Goal: Transaction & Acquisition: Purchase product/service

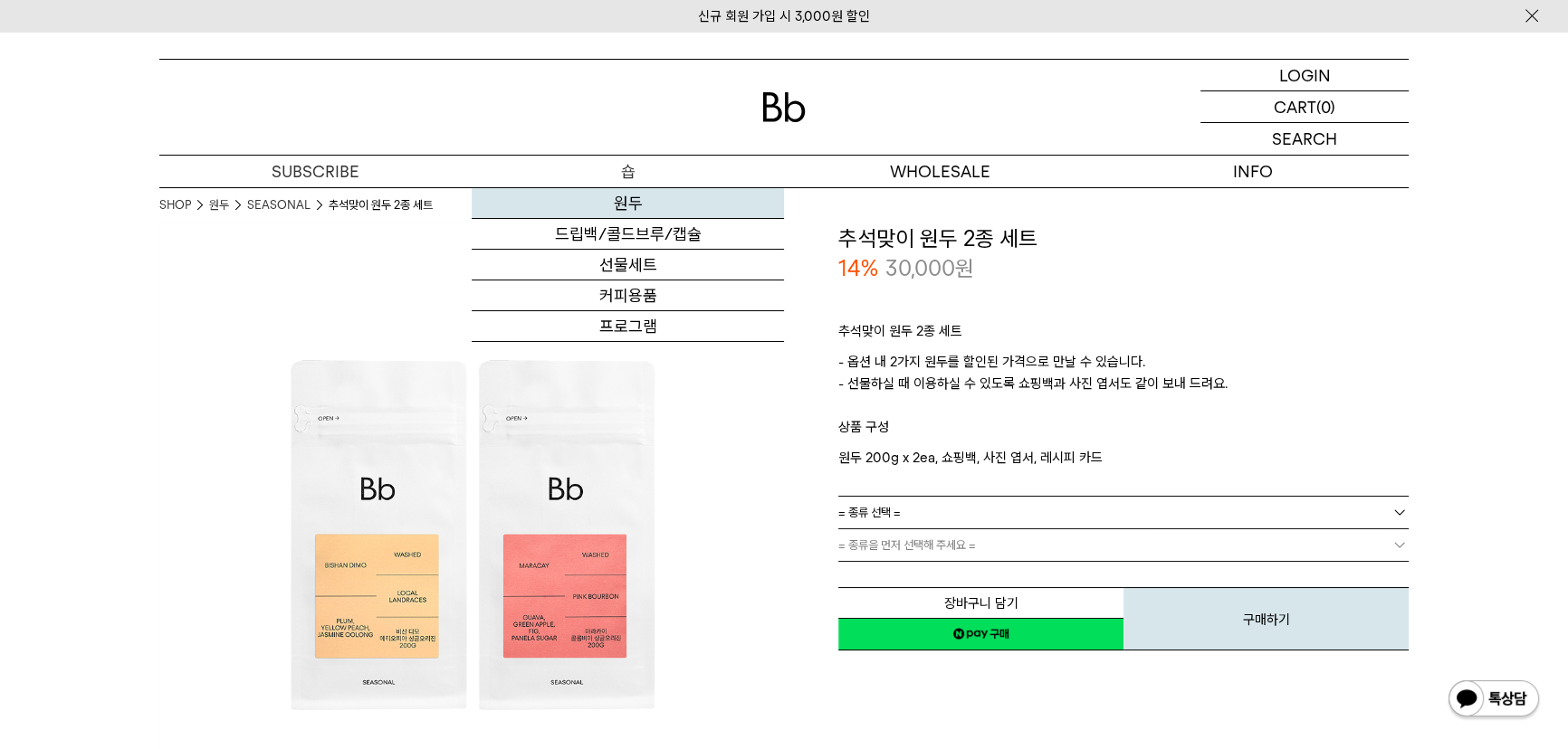
click at [617, 197] on link "원두" at bounding box center [628, 204] width 313 height 31
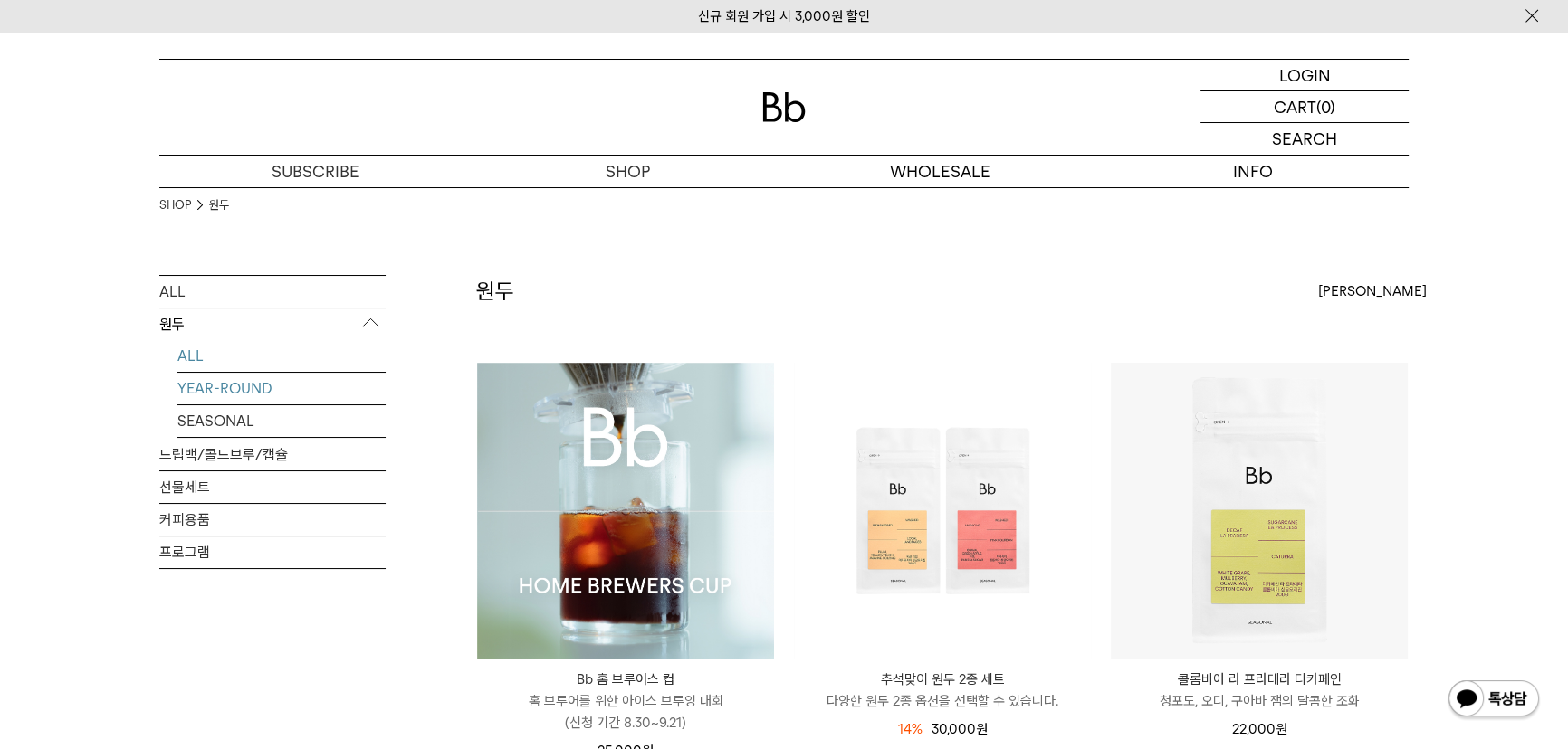
click at [237, 394] on link "YEAR-ROUND" at bounding box center [282, 389] width 208 height 32
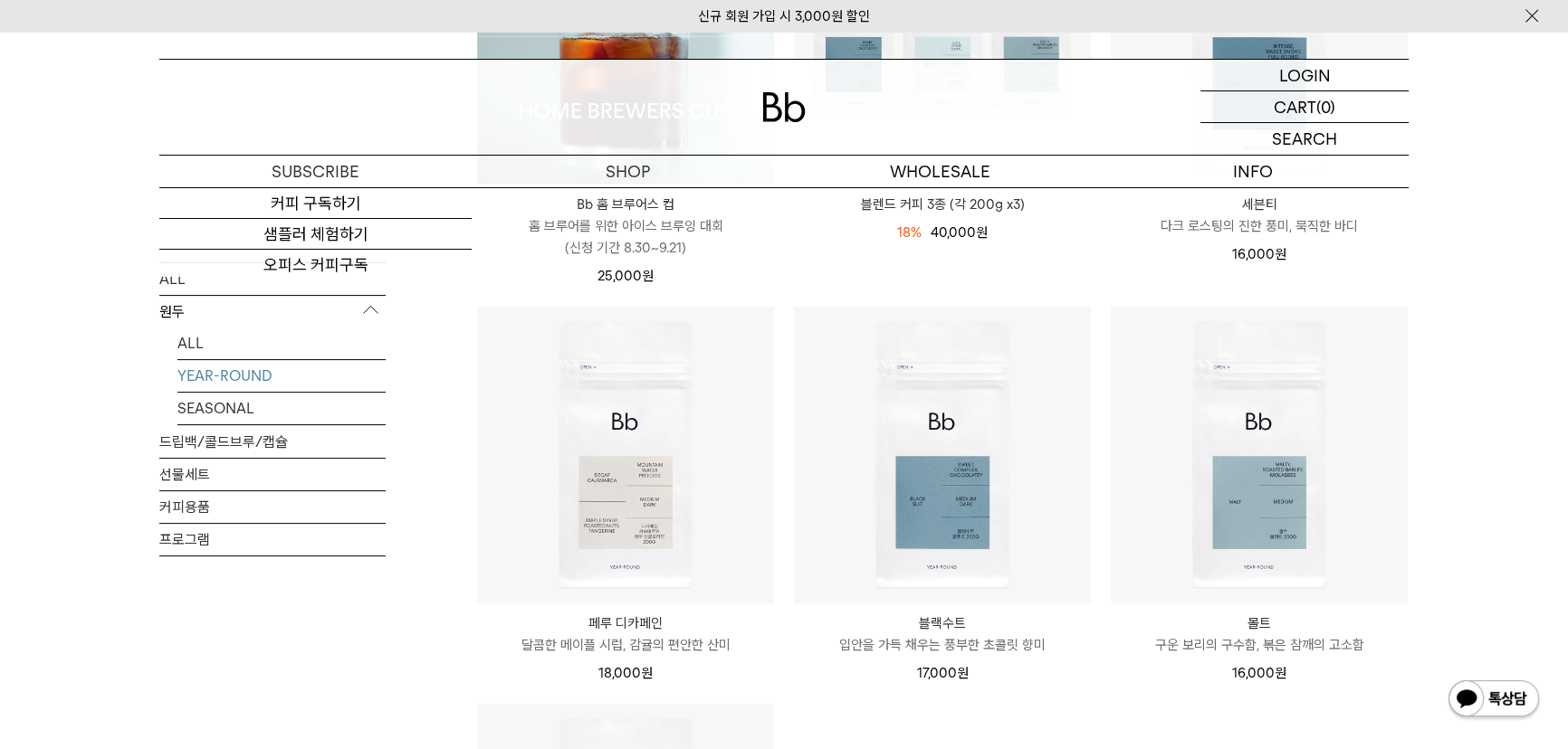
scroll to position [246, 0]
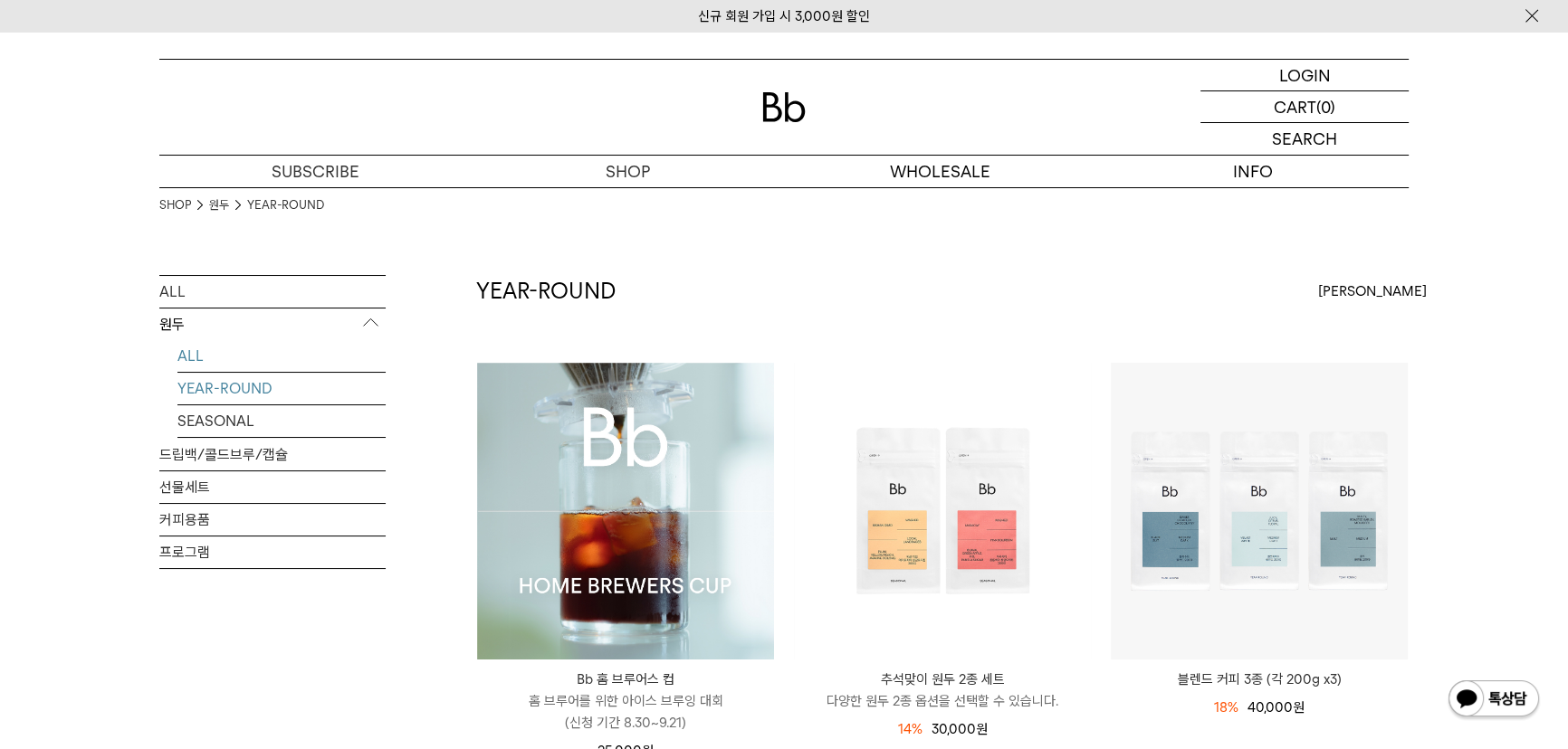
click at [203, 352] on link "ALL" at bounding box center [282, 356] width 208 height 32
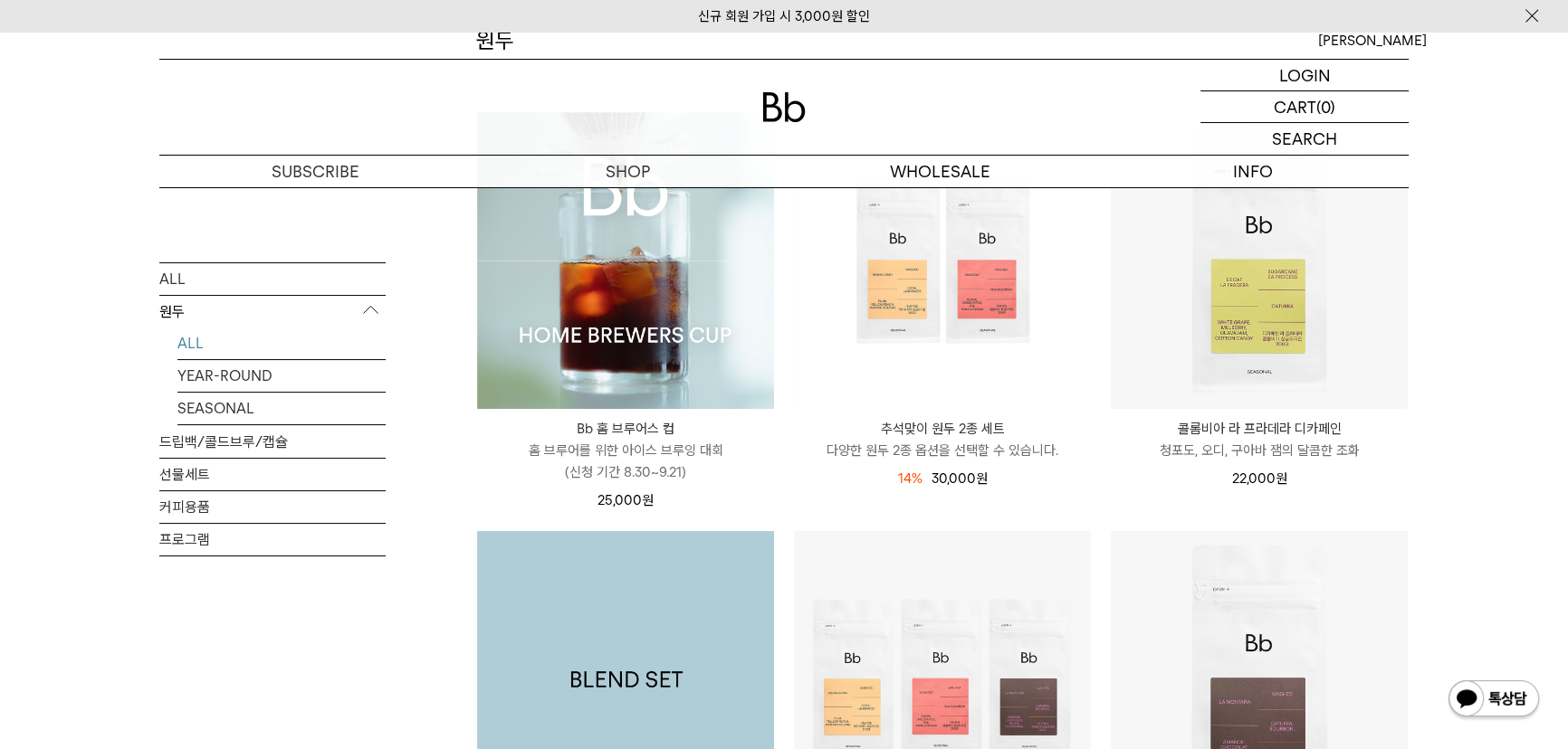
scroll to position [82, 0]
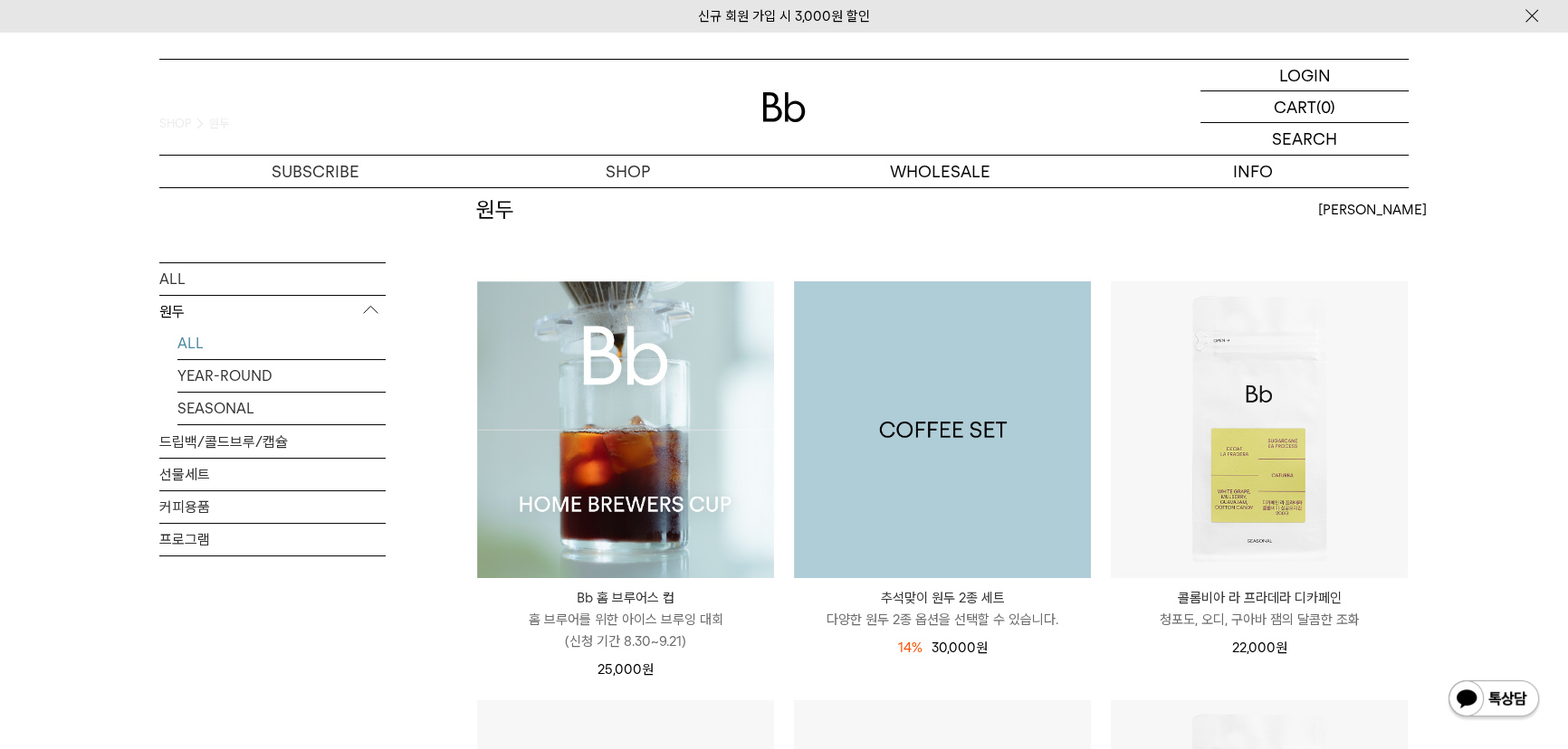
click at [952, 437] on img at bounding box center [942, 430] width 297 height 297
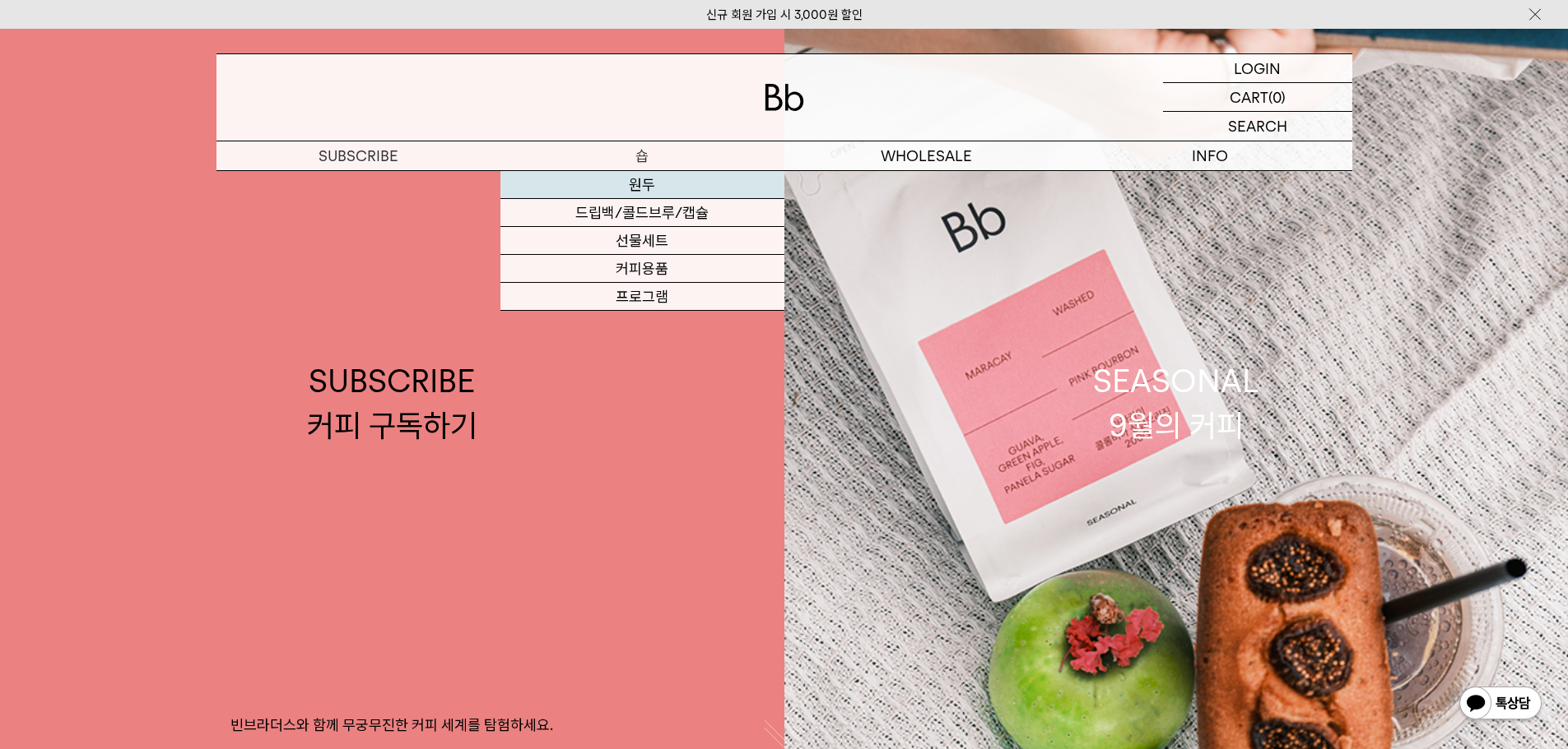
click at [658, 189] on link "원두" at bounding box center [642, 185] width 284 height 28
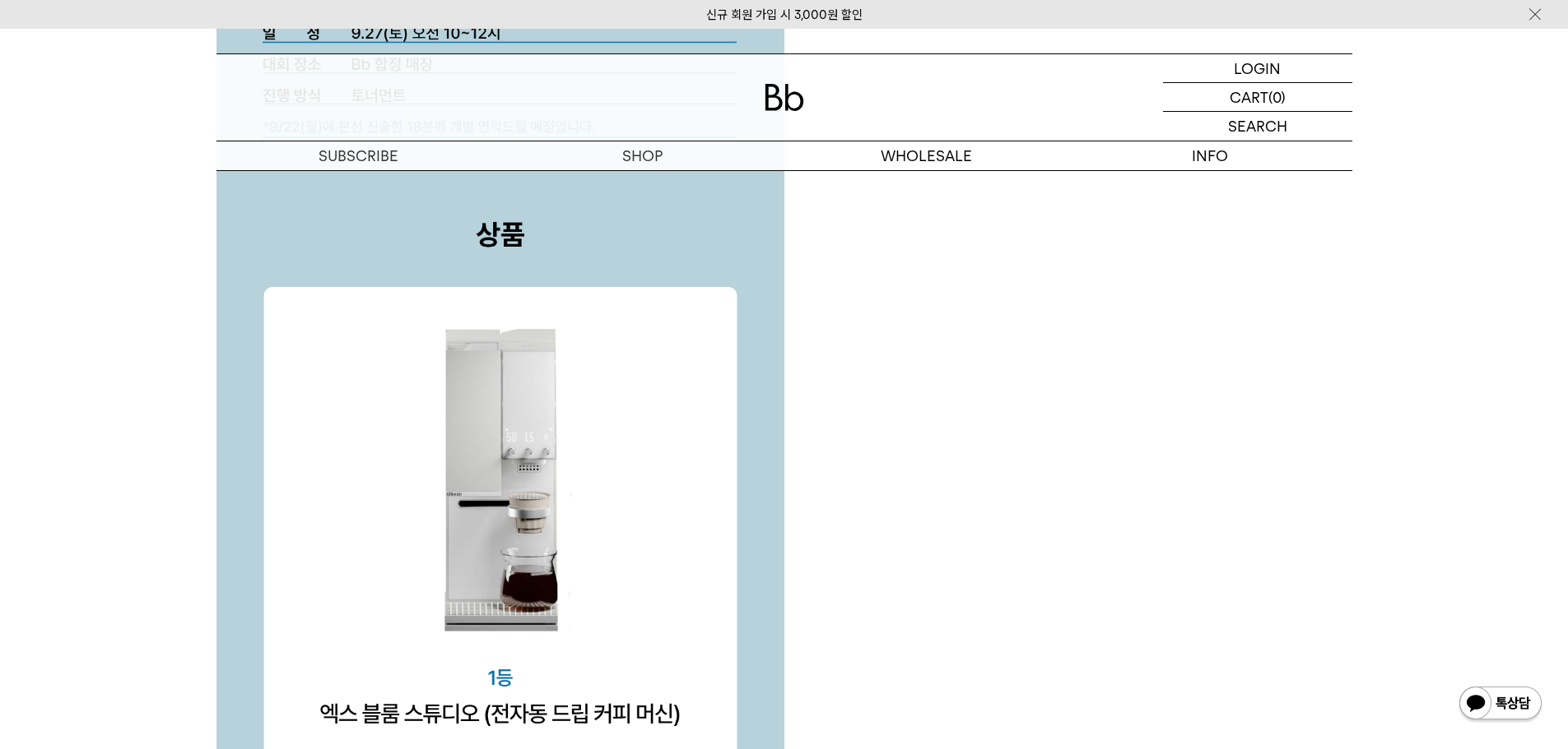
scroll to position [4901, 0]
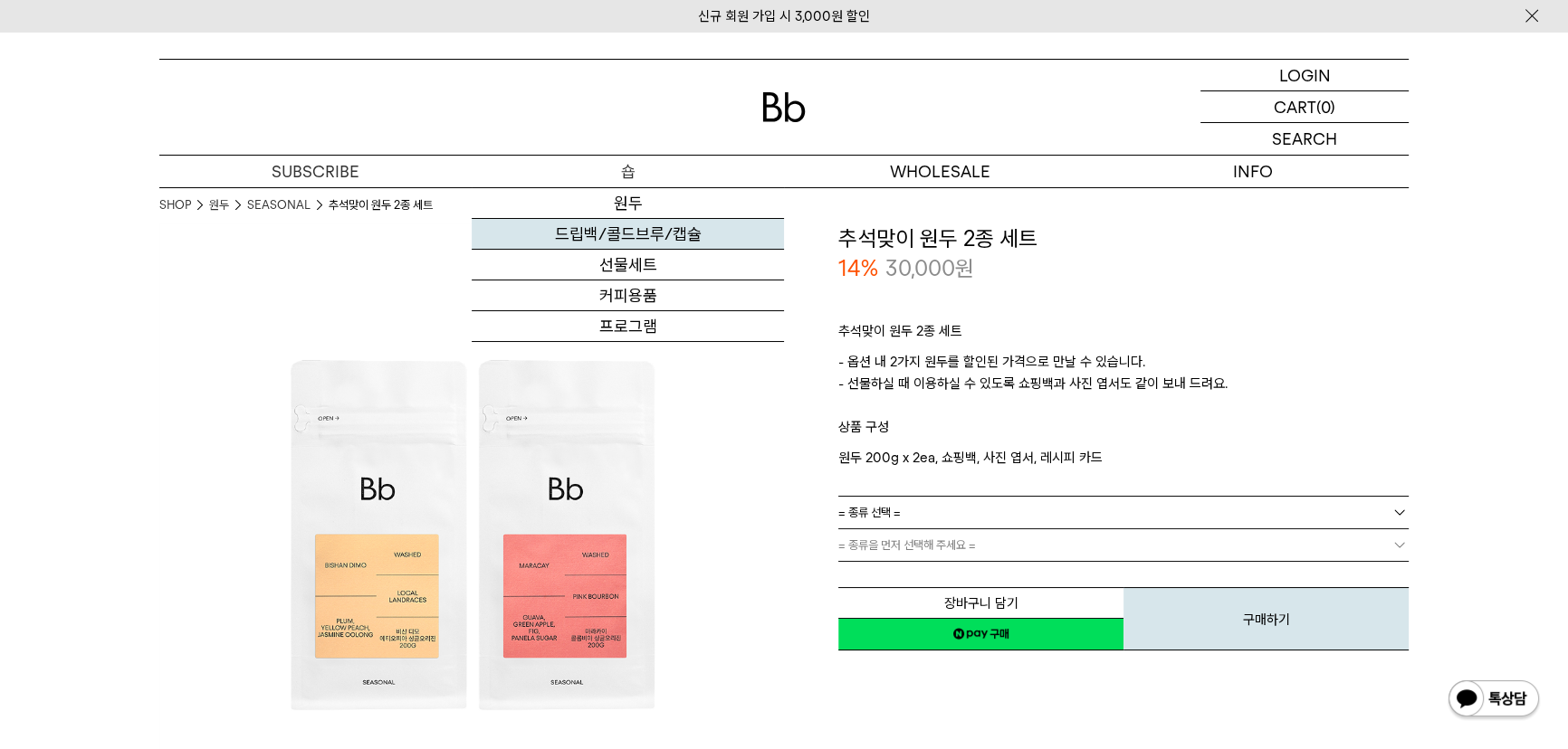
click at [637, 240] on link "드립백/콜드브루/캡슐" at bounding box center [628, 235] width 313 height 31
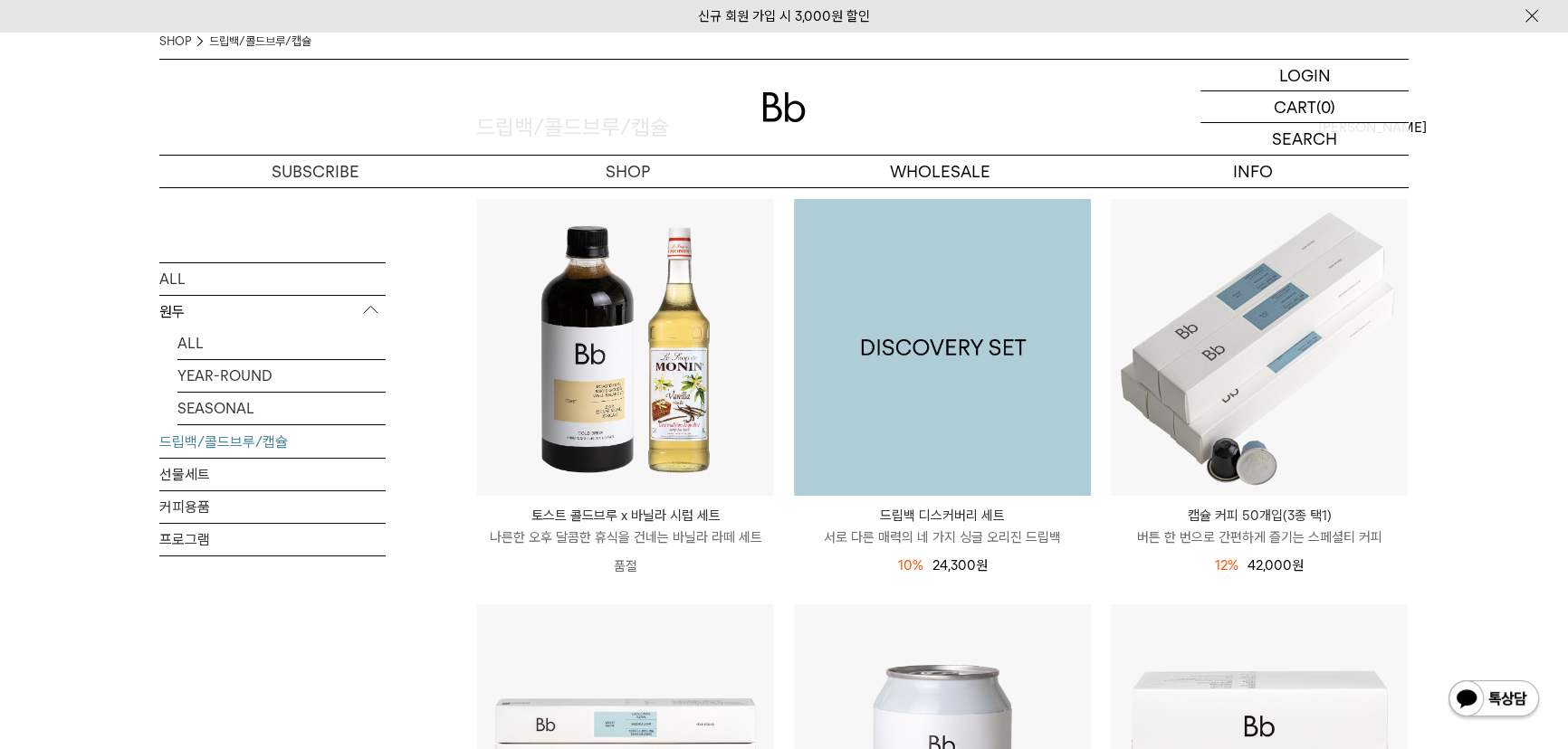
click at [912, 360] on img at bounding box center [942, 348] width 297 height 297
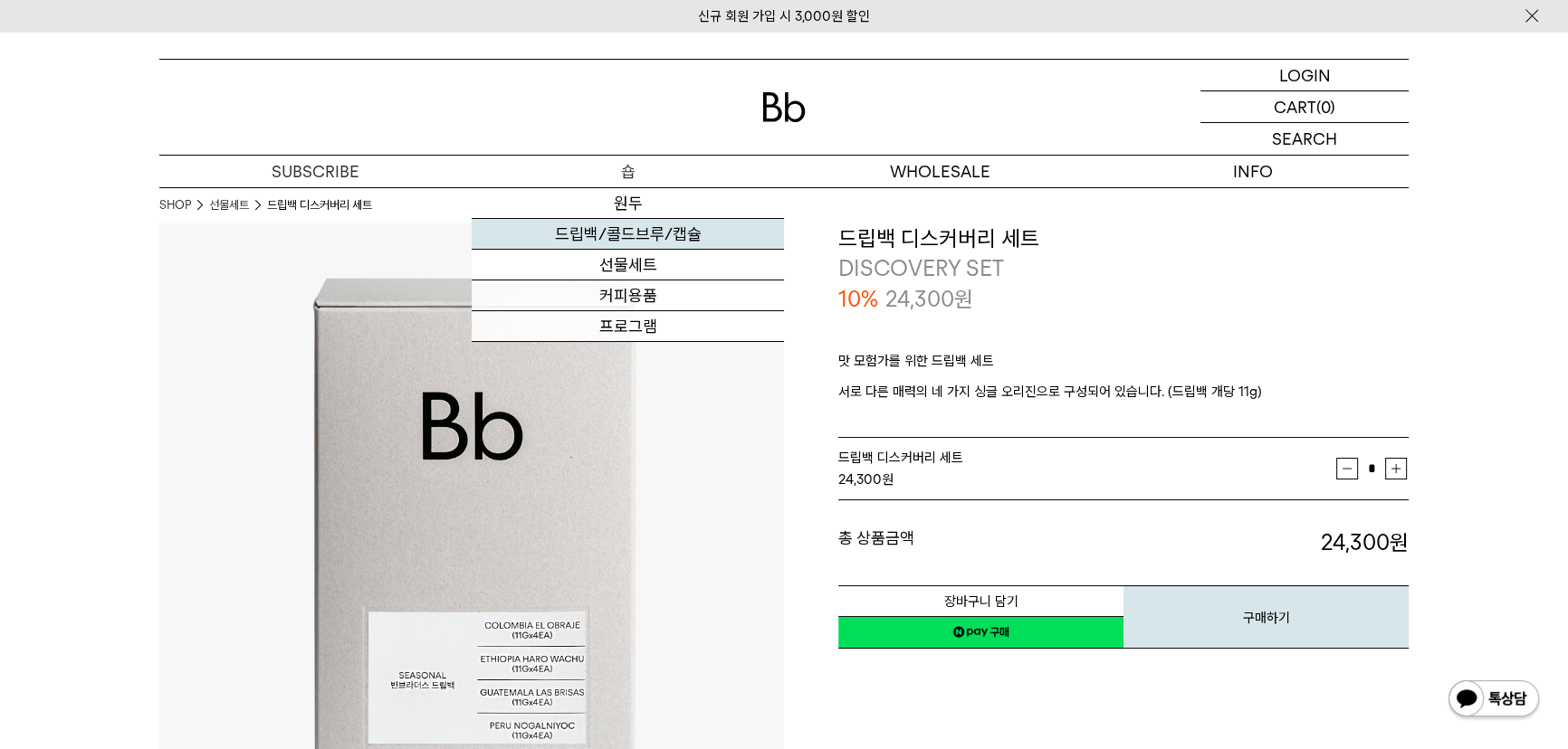
click at [626, 236] on link "드립백/콜드브루/캡슐" at bounding box center [628, 235] width 313 height 31
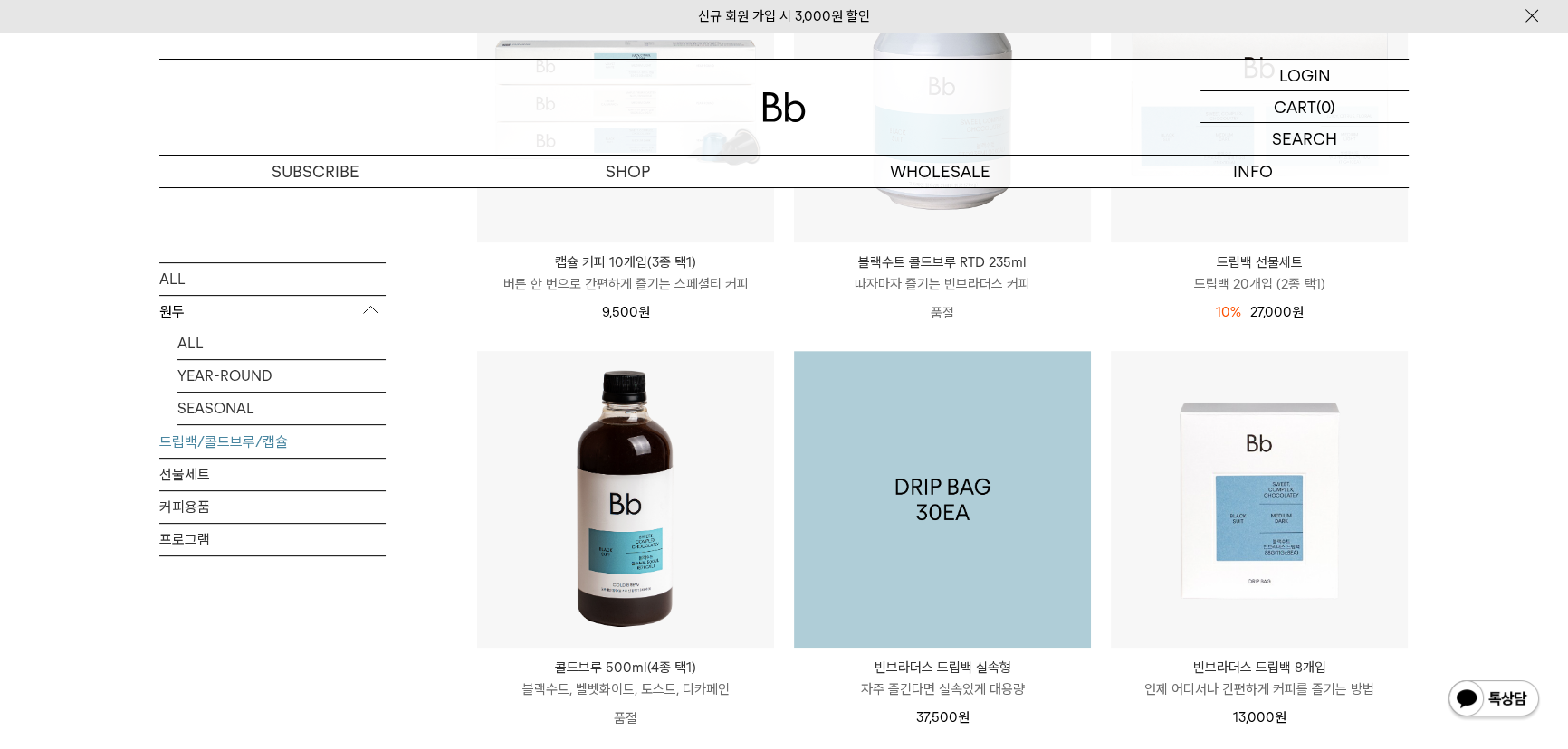
scroll to position [494, 0]
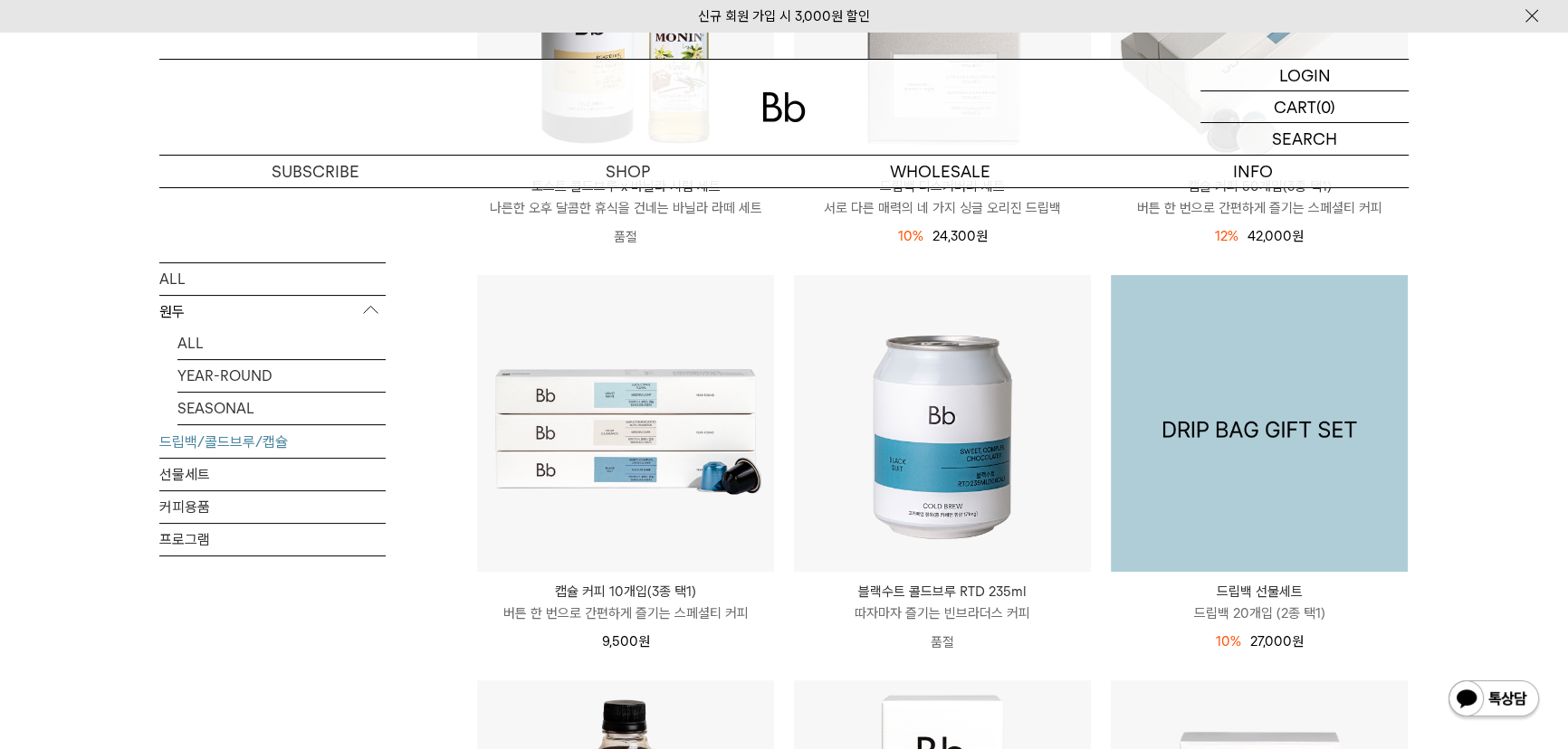
click at [1182, 421] on img at bounding box center [1259, 424] width 297 height 297
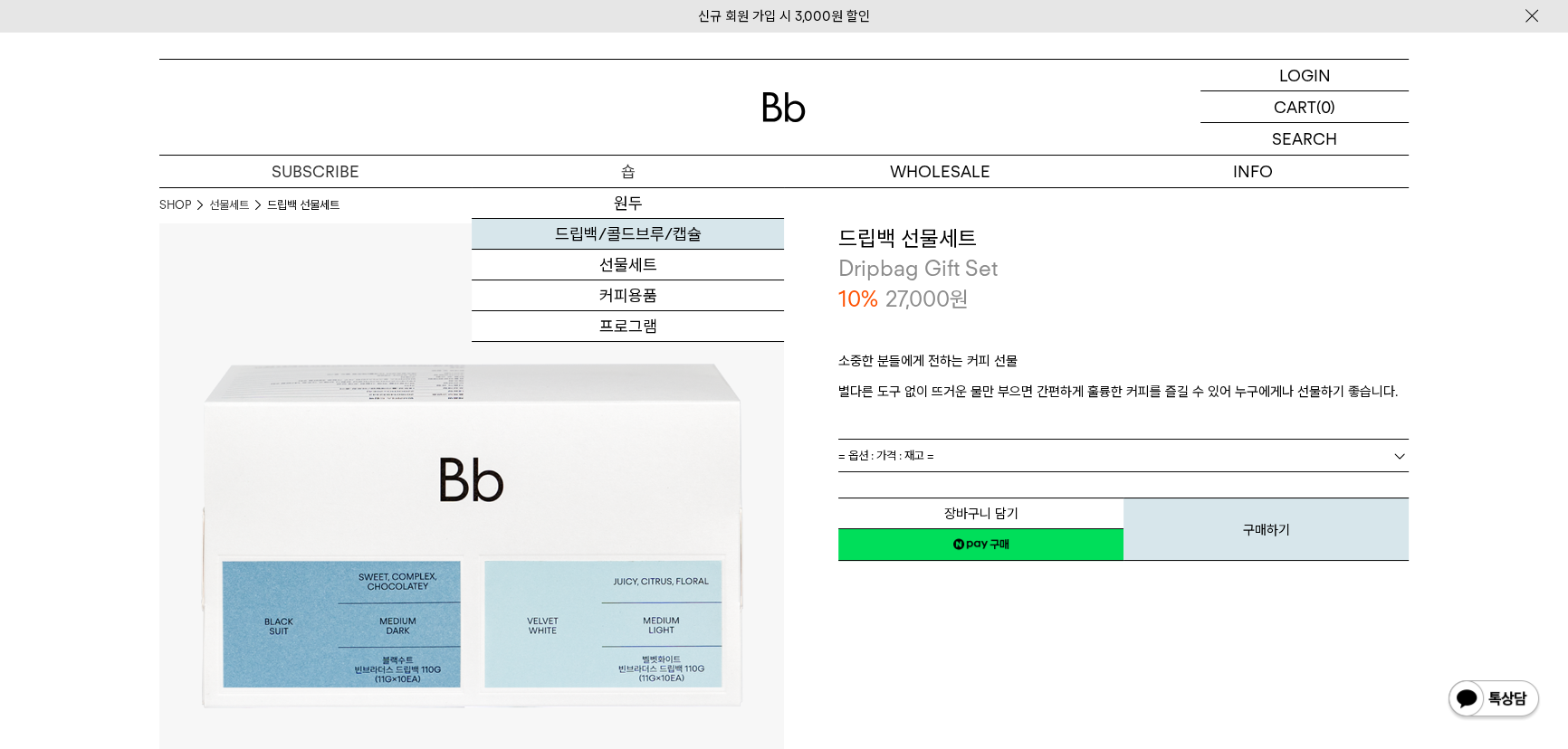
click at [631, 229] on link "드립백/콜드브루/캡슐" at bounding box center [628, 235] width 313 height 31
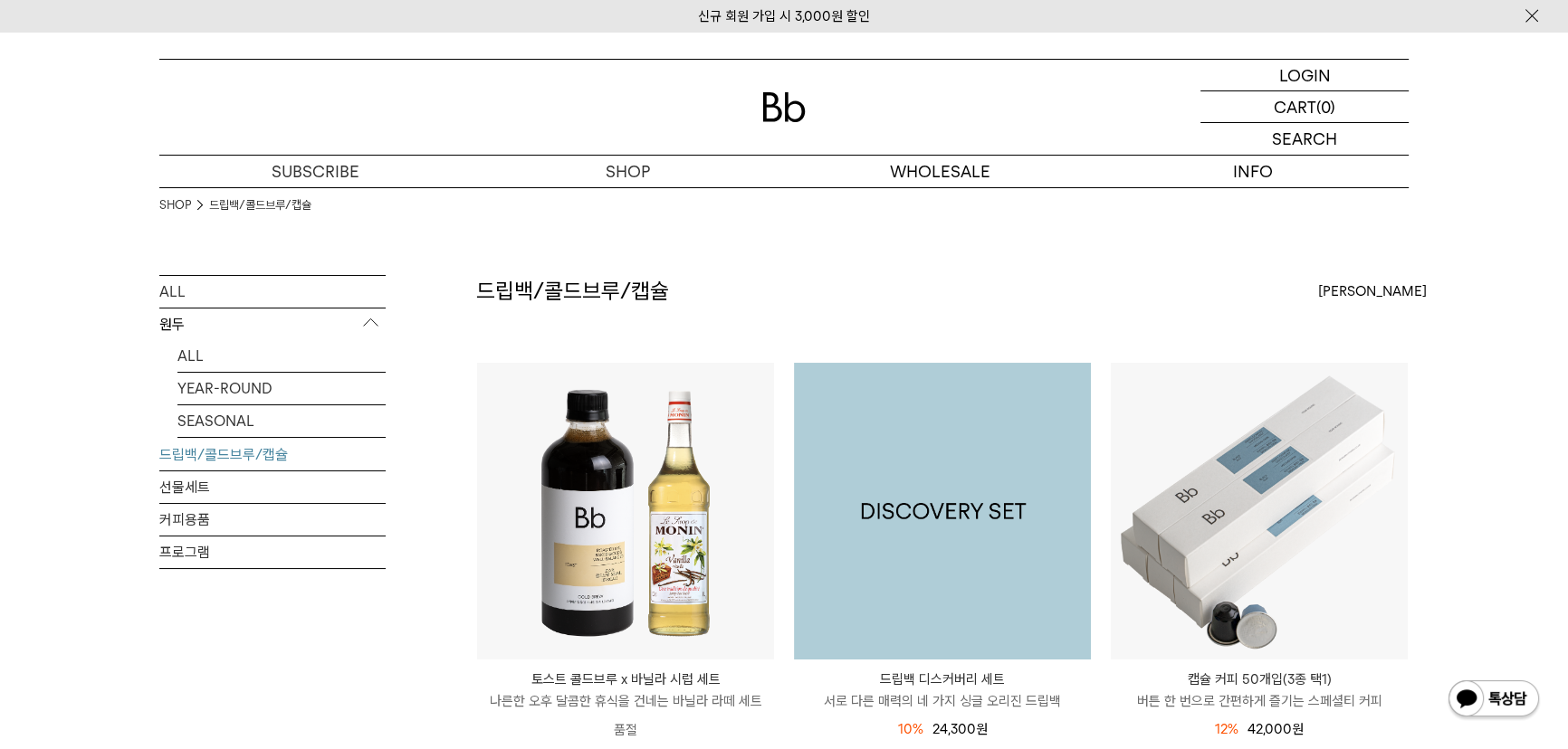
click at [928, 447] on img at bounding box center [942, 512] width 297 height 297
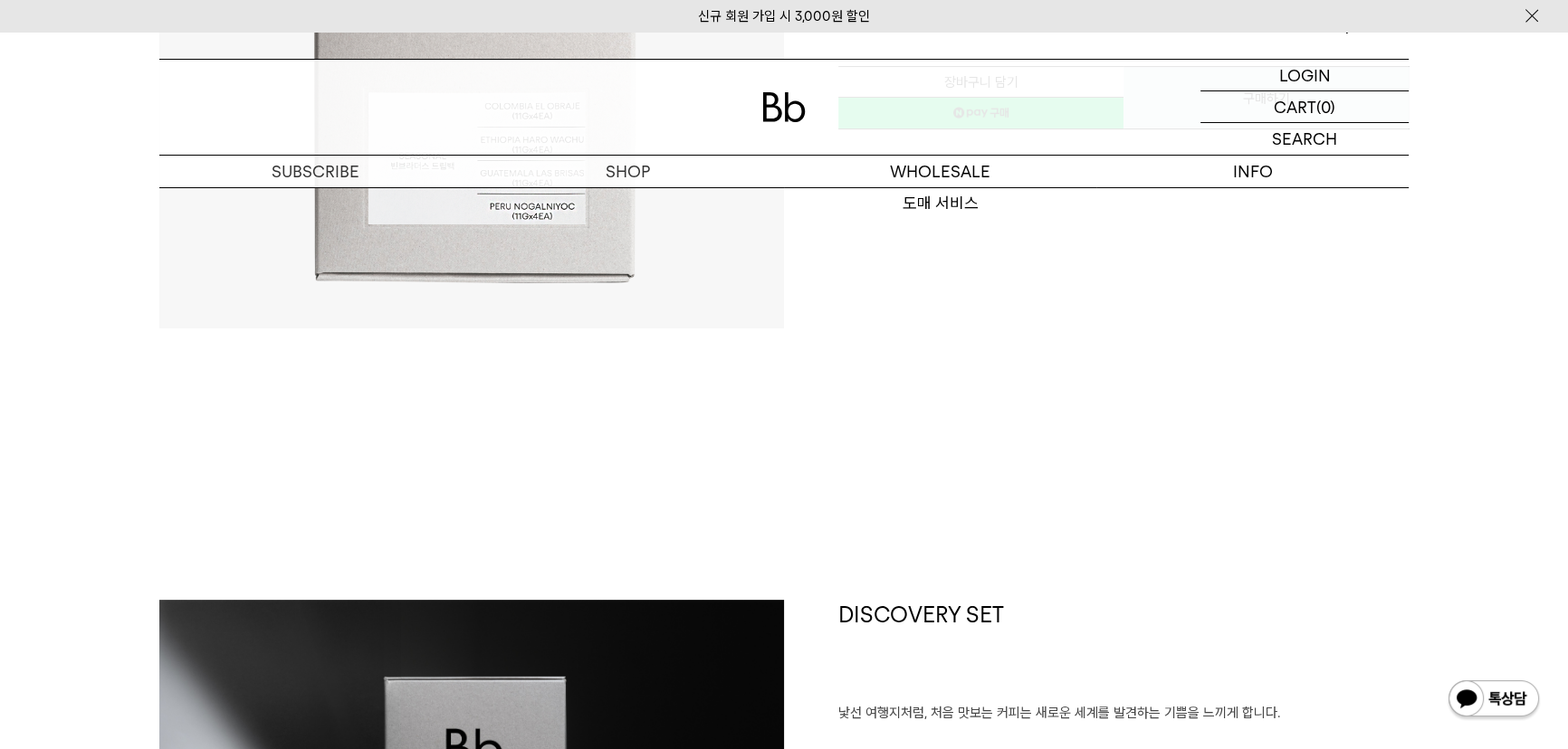
scroll to position [494, 0]
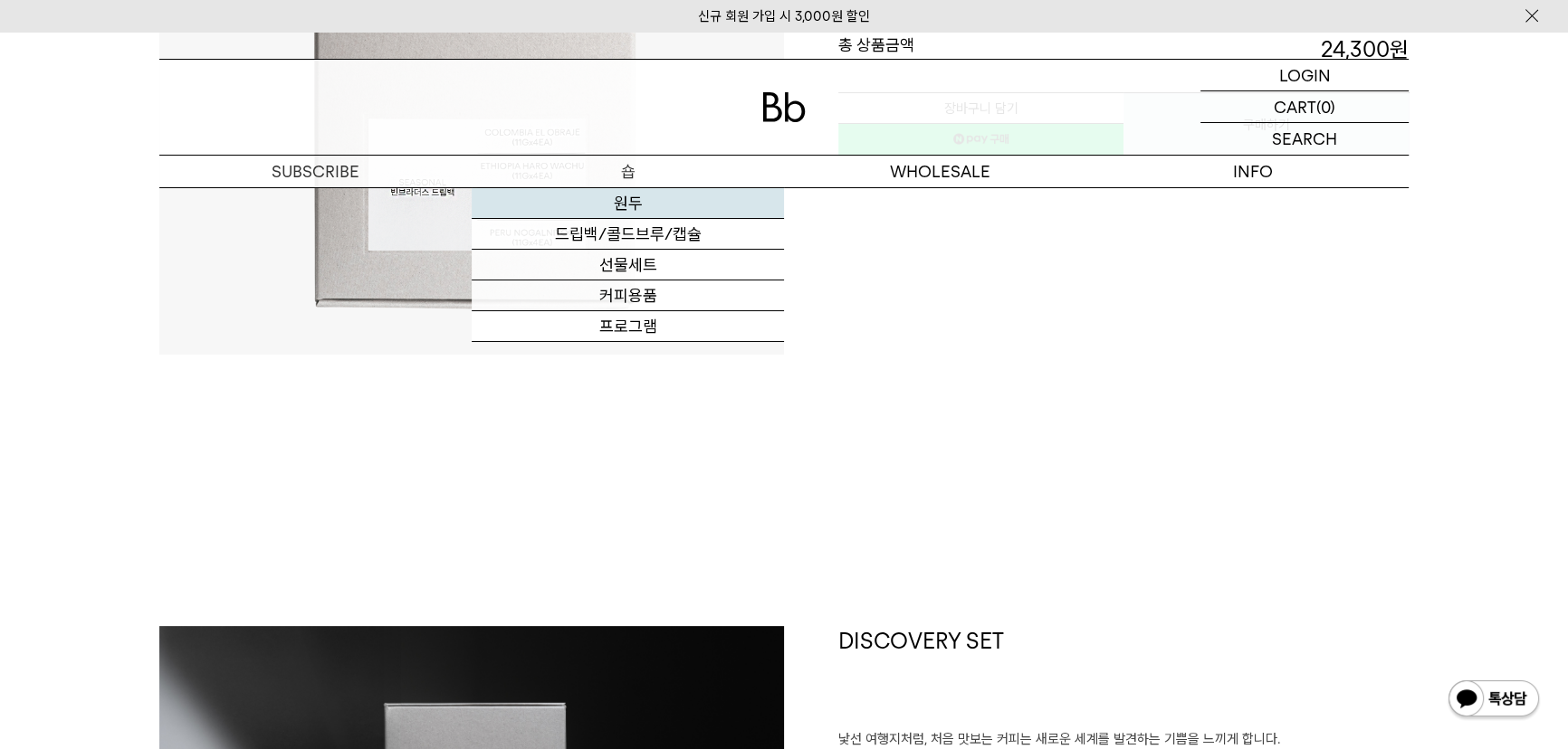
click at [659, 209] on link "원두" at bounding box center [628, 204] width 313 height 31
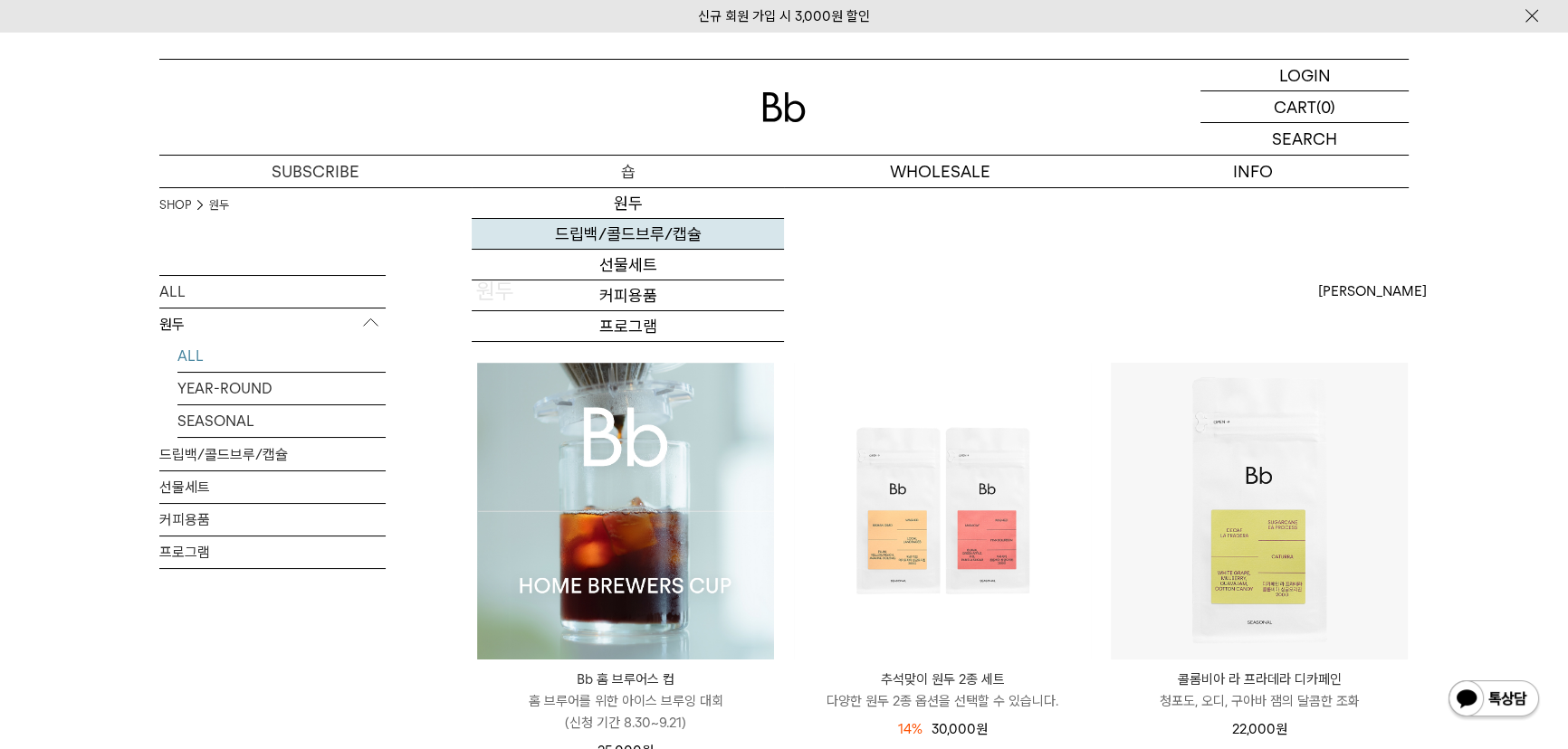
click at [636, 240] on link "드립백/콜드브루/캡슐" at bounding box center [628, 235] width 313 height 31
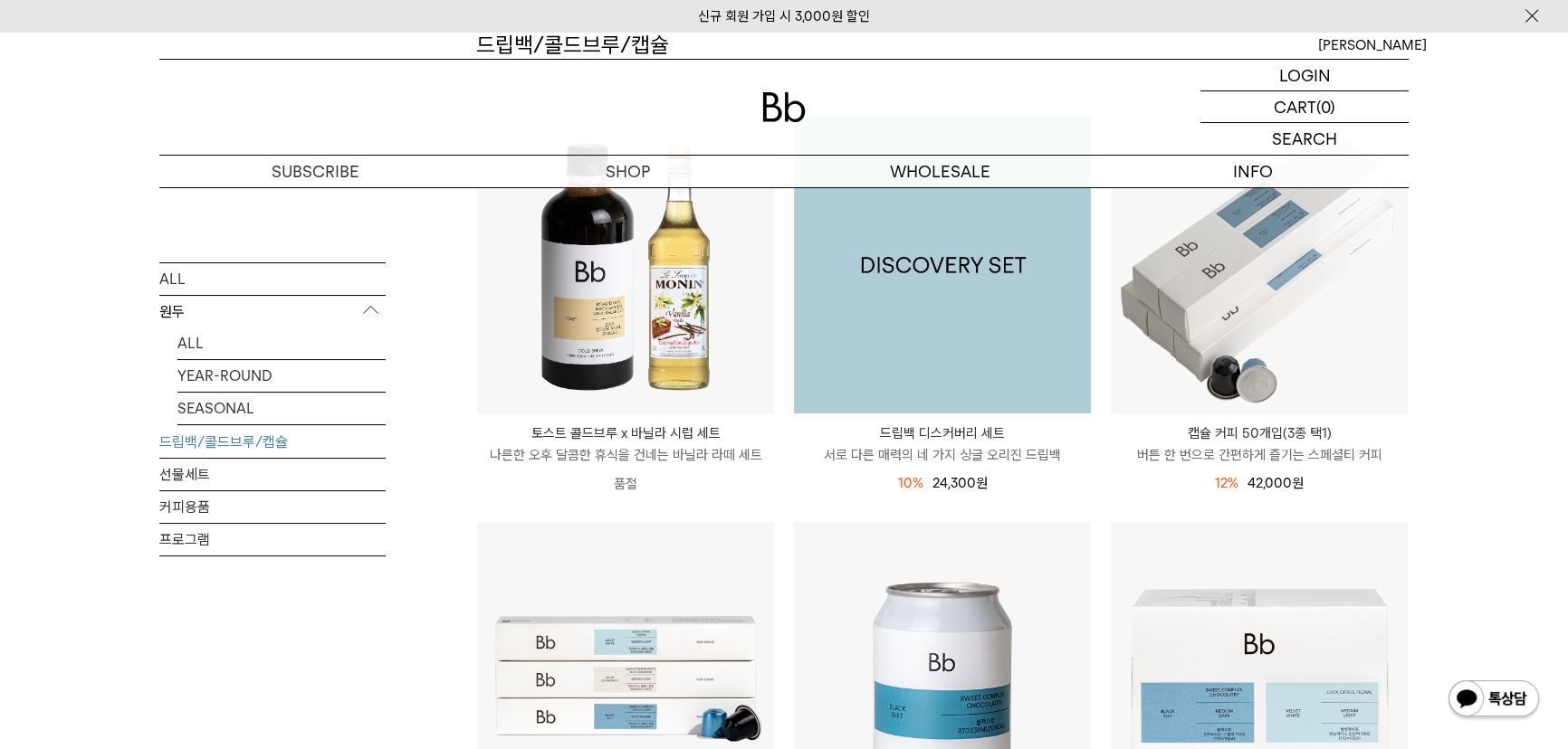
scroll to position [82, 0]
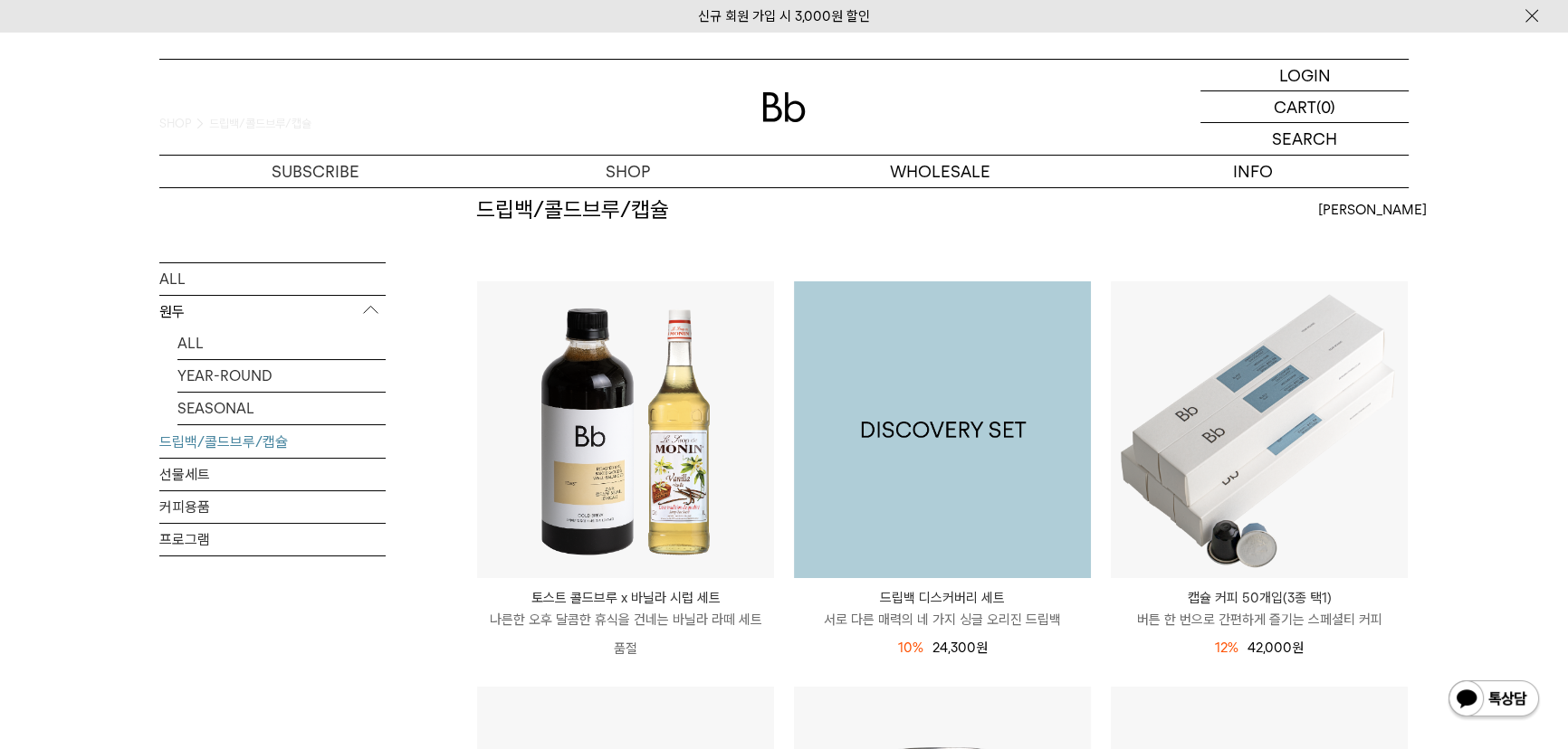
click at [951, 398] on img at bounding box center [942, 430] width 297 height 297
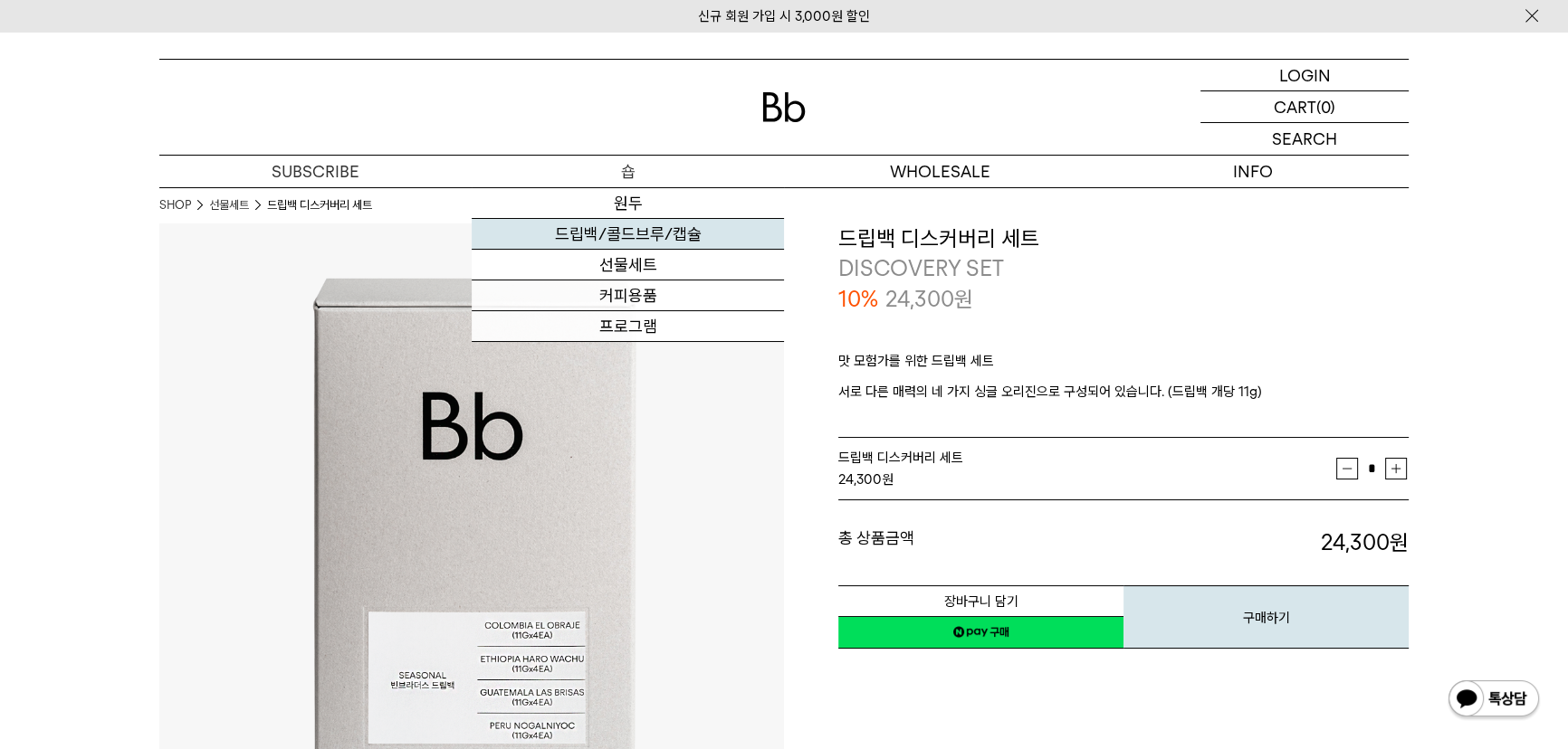
click at [633, 227] on link "드립백/콜드브루/캡슐" at bounding box center [628, 235] width 313 height 31
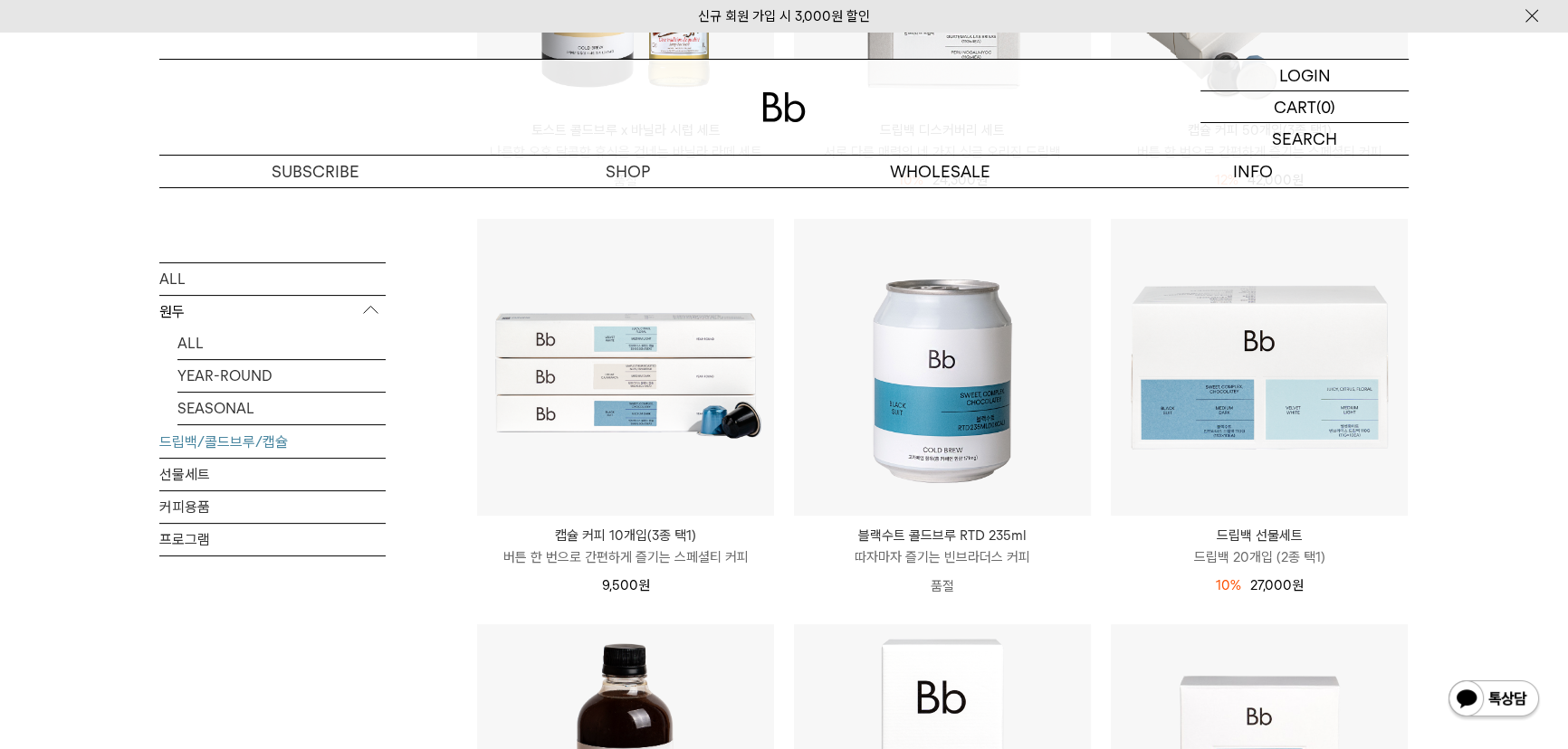
scroll to position [576, 0]
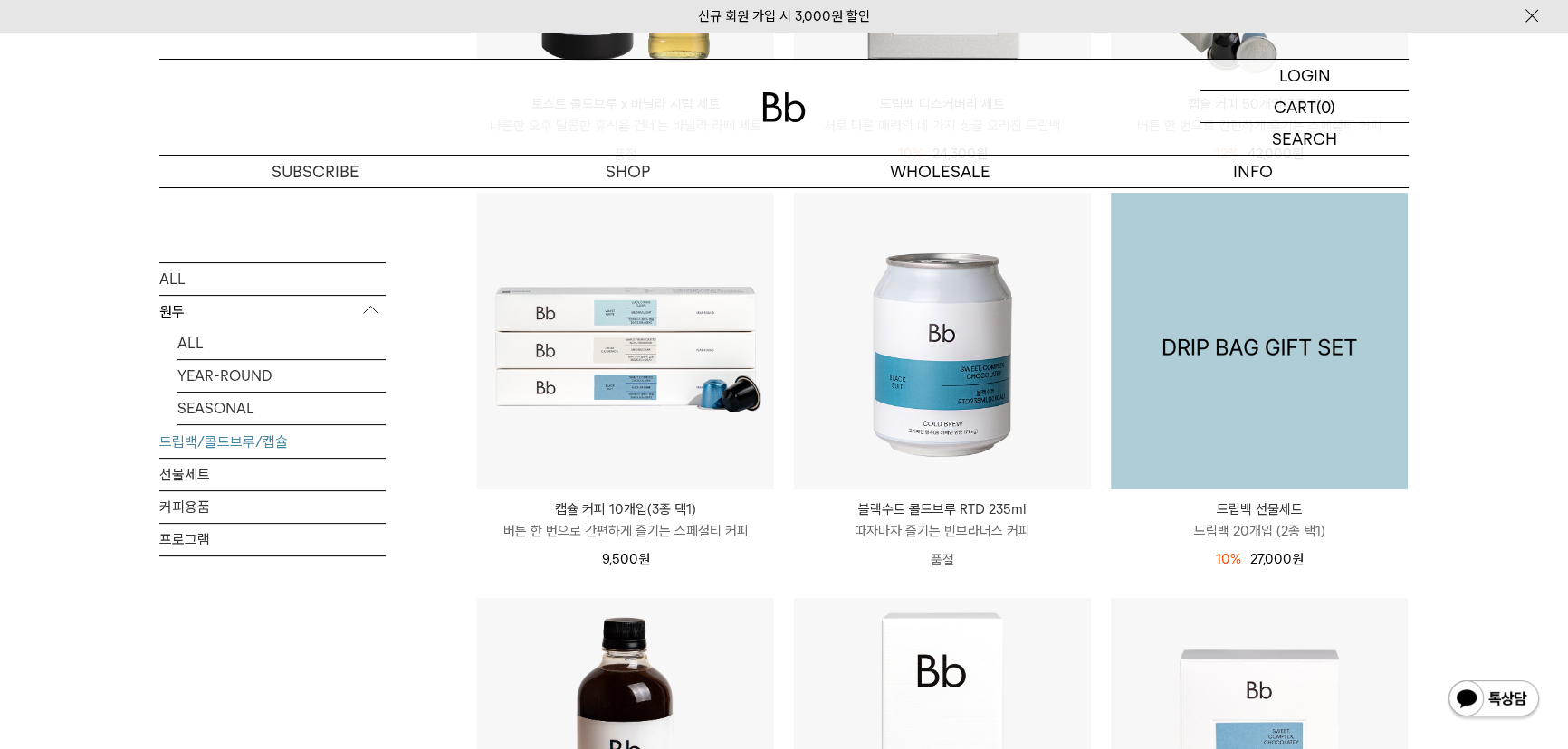
click at [1212, 379] on img at bounding box center [1259, 341] width 297 height 297
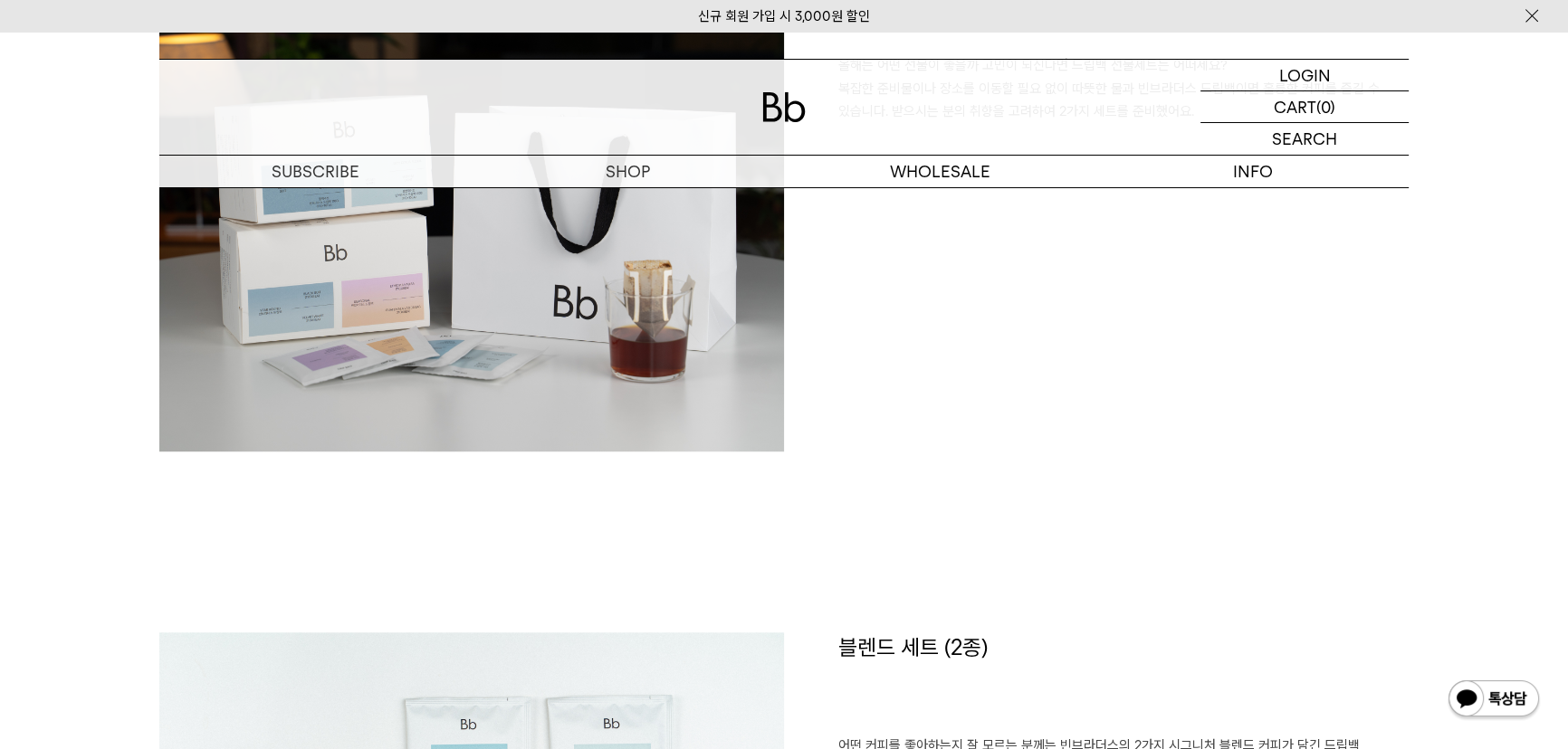
scroll to position [1892, 0]
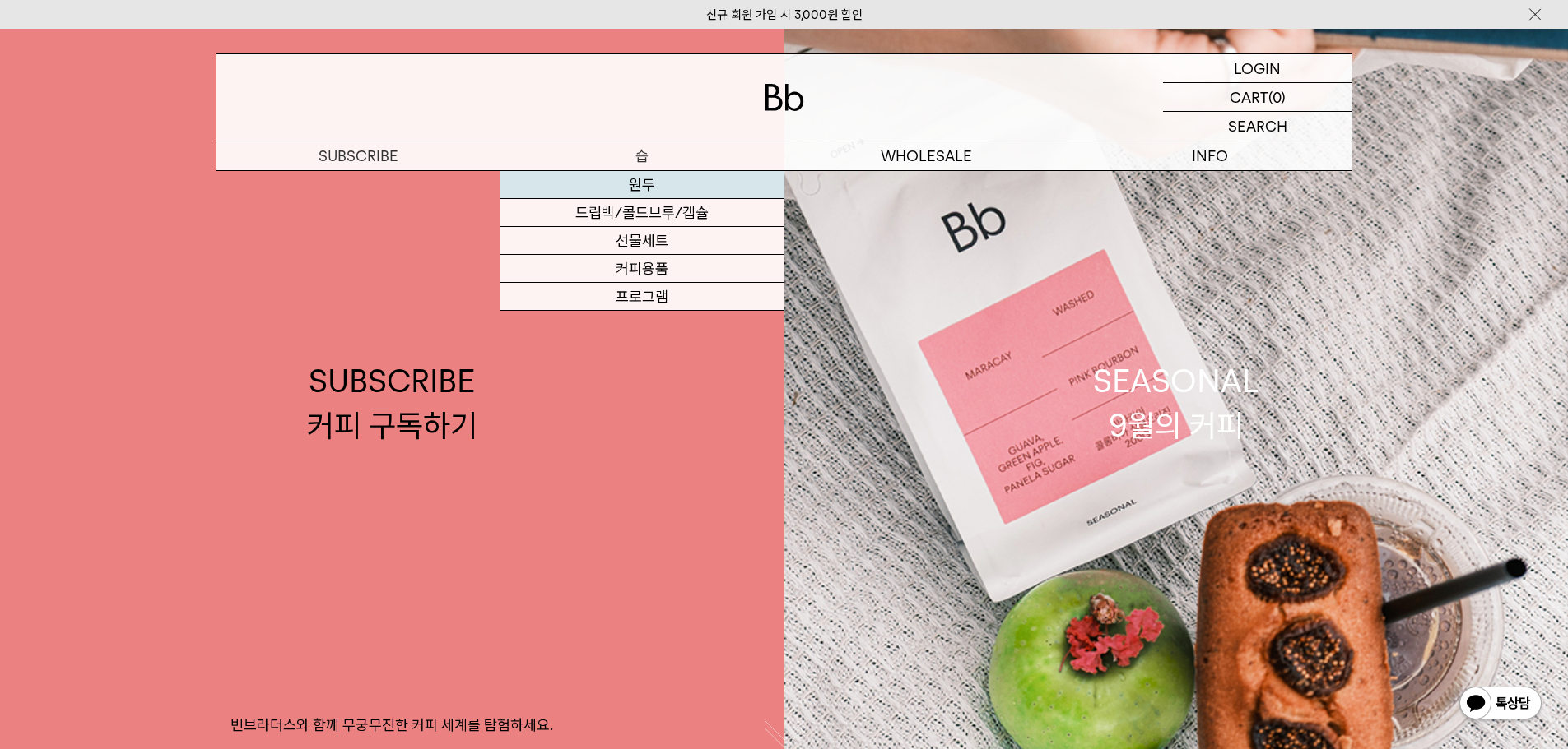
click at [634, 182] on link "원두" at bounding box center [642, 185] width 284 height 28
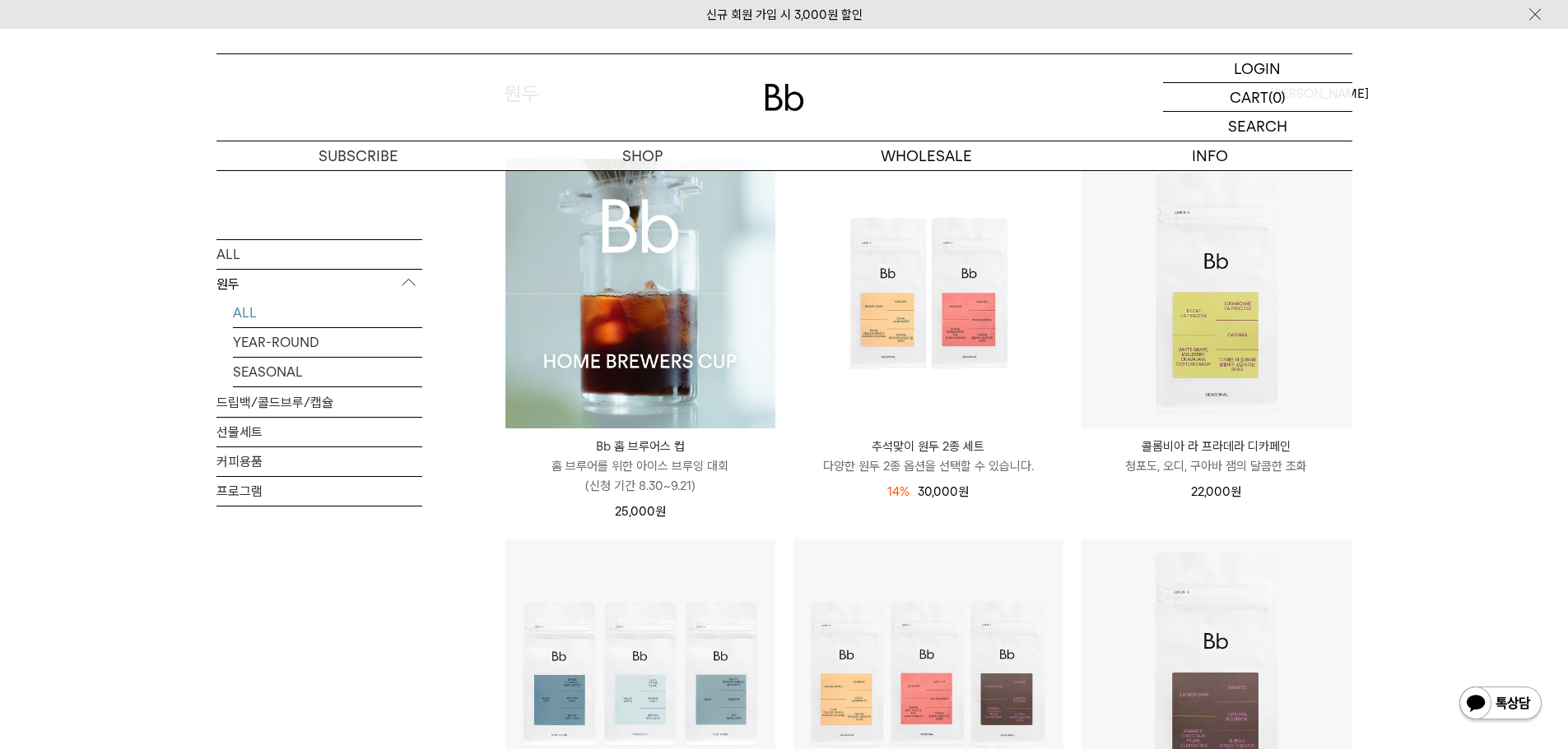
scroll to position [82, 0]
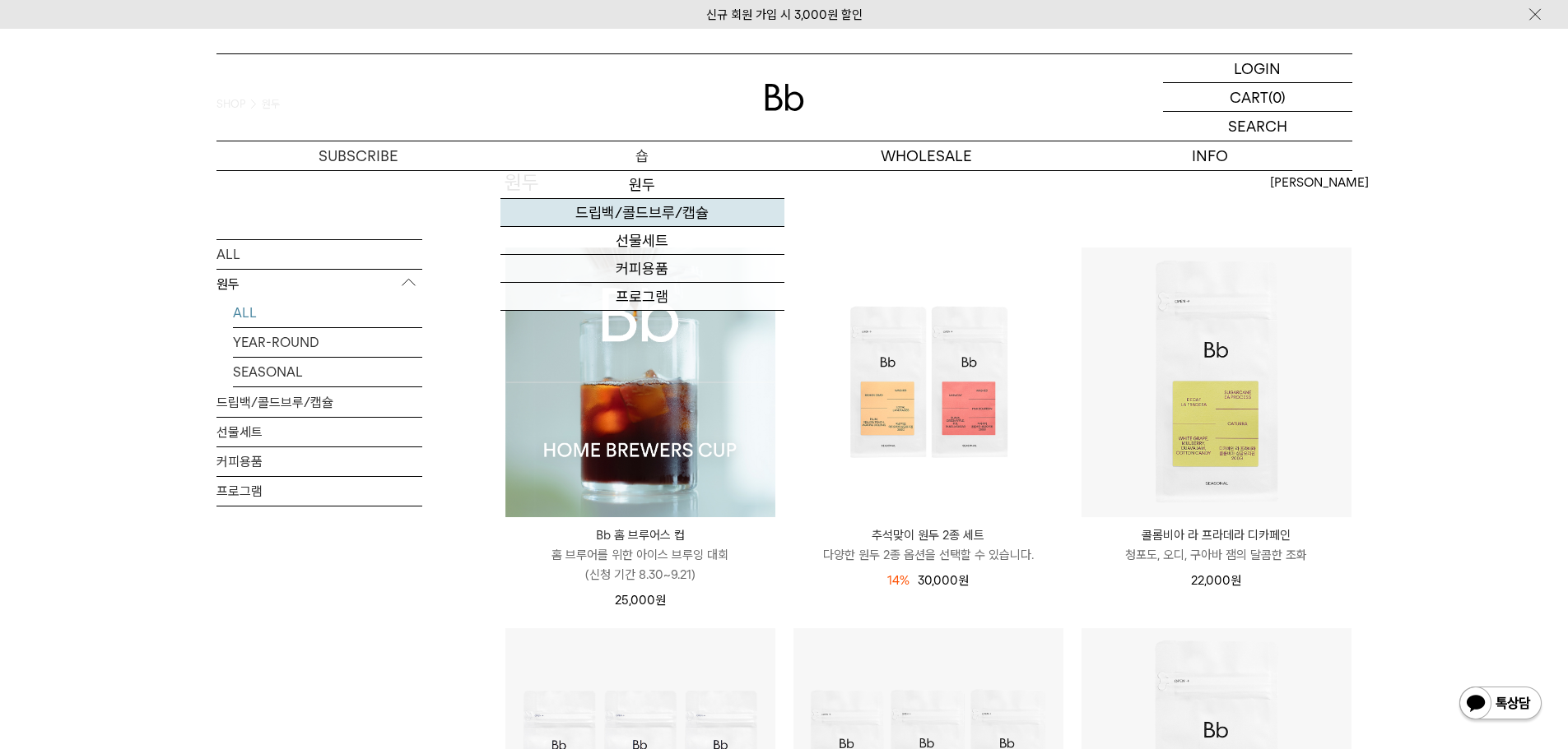
click at [642, 218] on link "드립백/콜드브루/캡슐" at bounding box center [642, 213] width 284 height 28
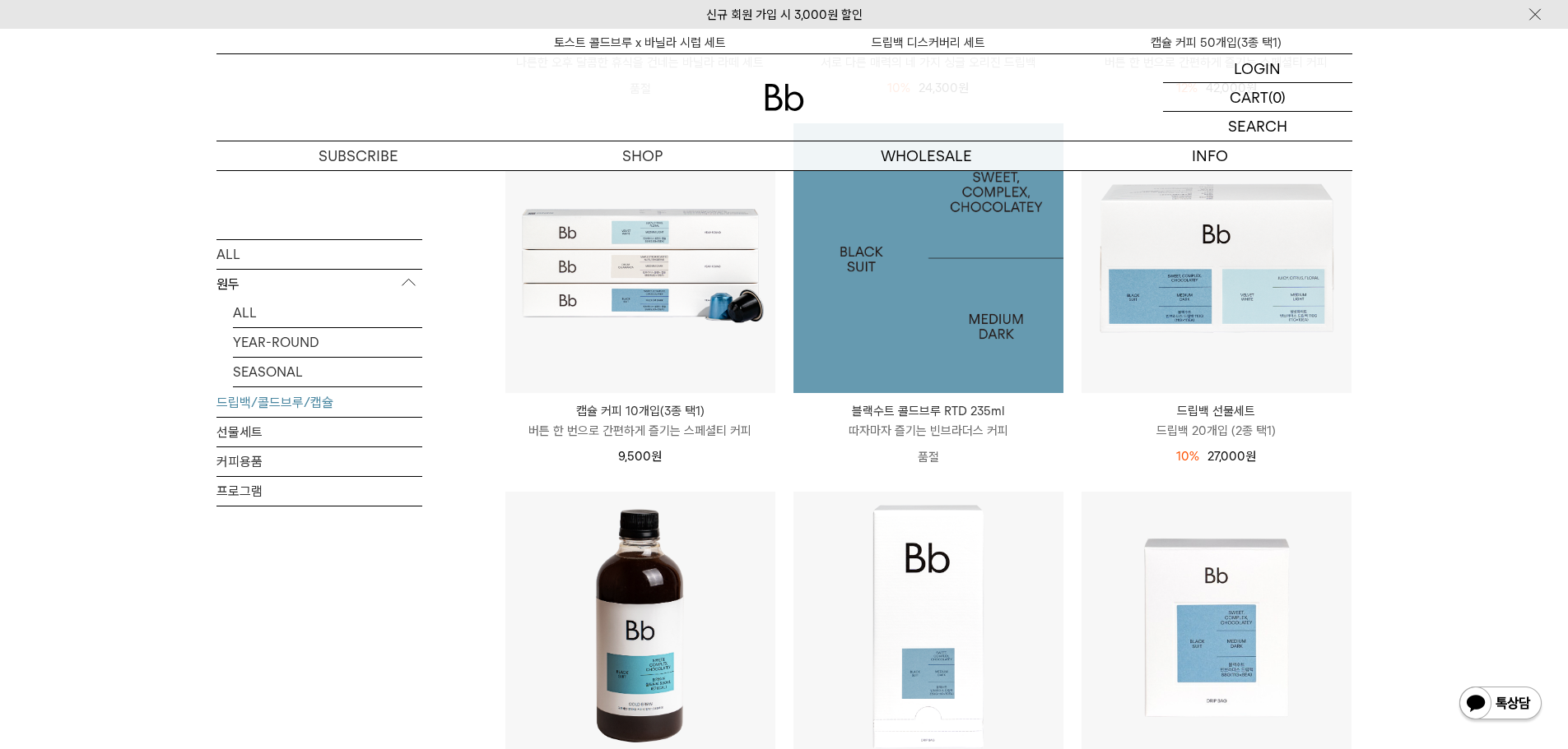
scroll to position [576, 0]
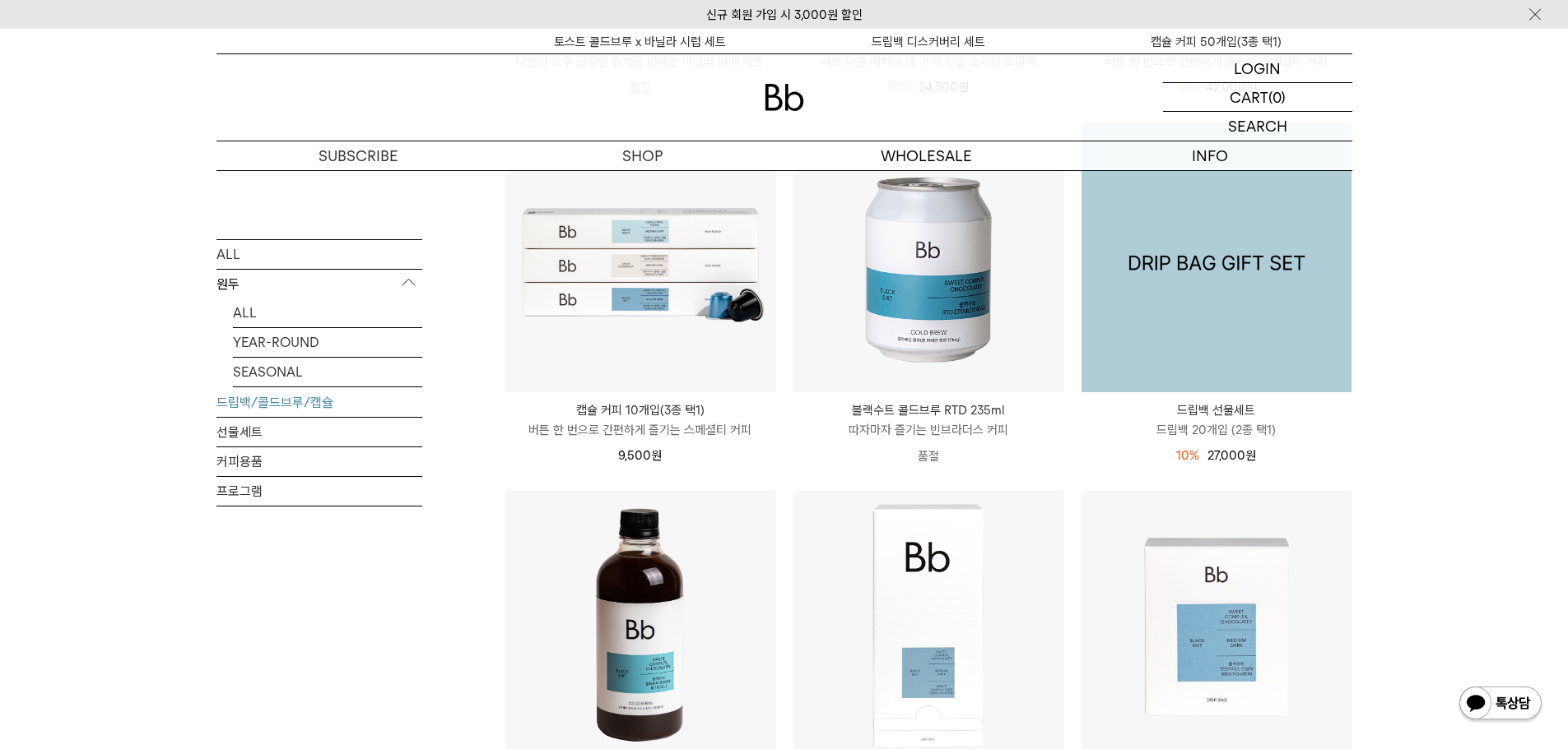
click at [1194, 346] on img at bounding box center [1216, 258] width 270 height 270
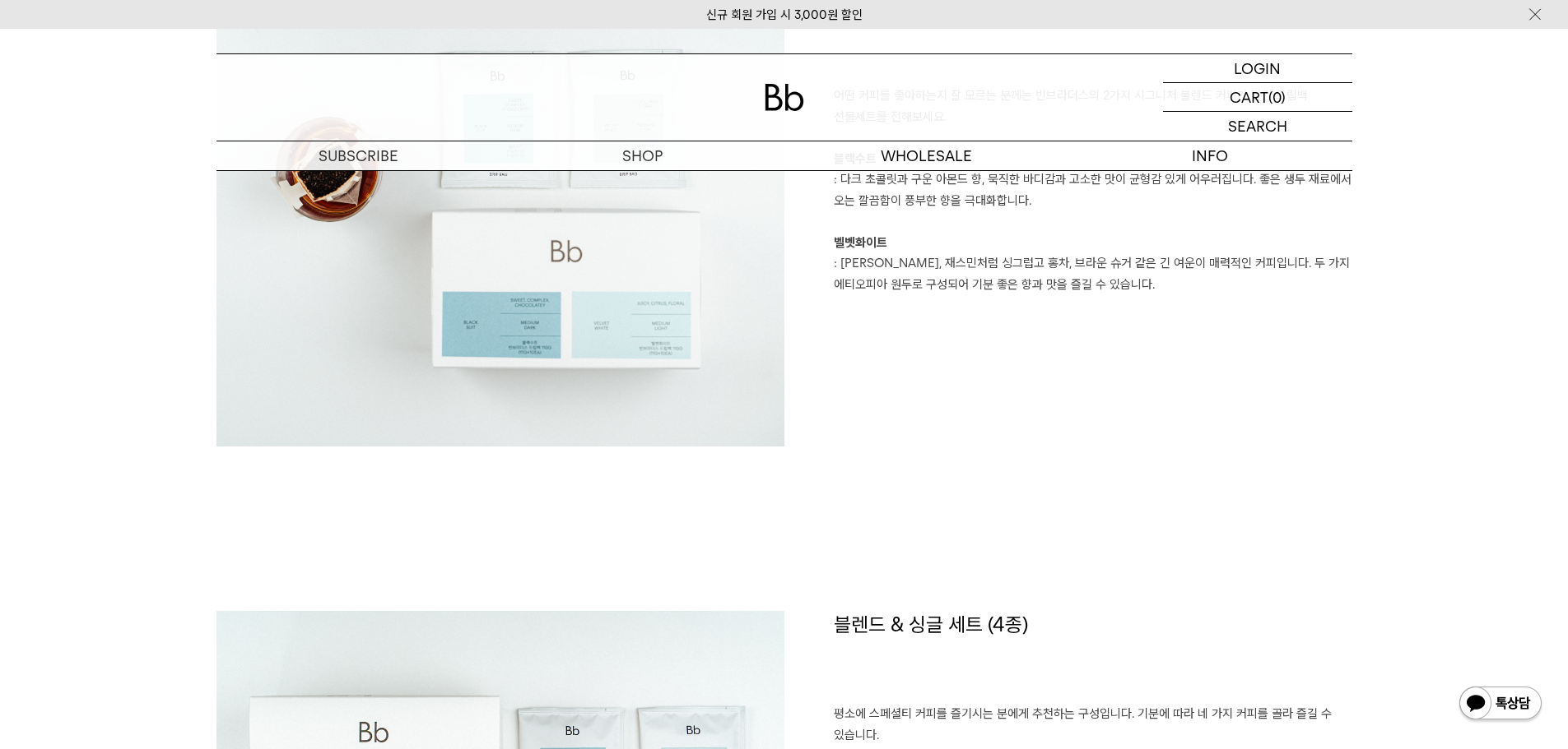
scroll to position [2138, 0]
